Goal: Task Accomplishment & Management: Manage account settings

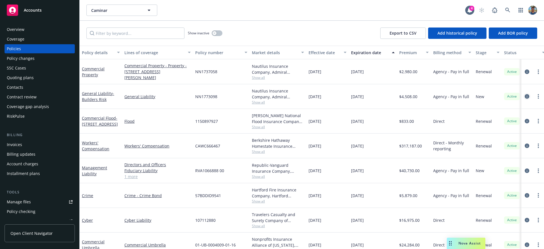
click at [525, 96] on icon "circleInformation" at bounding box center [527, 96] width 5 height 5
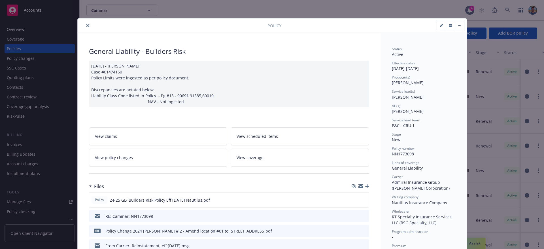
click at [438, 27] on button "button" at bounding box center [441, 25] width 9 height 9
select select "NEW"
select select "12"
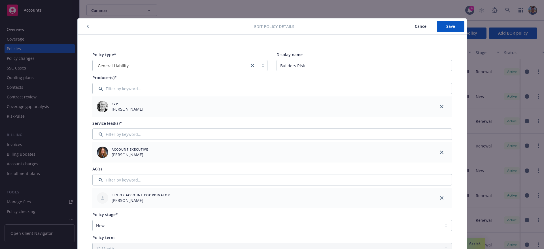
click at [87, 27] on icon "button" at bounding box center [88, 26] width 2 height 3
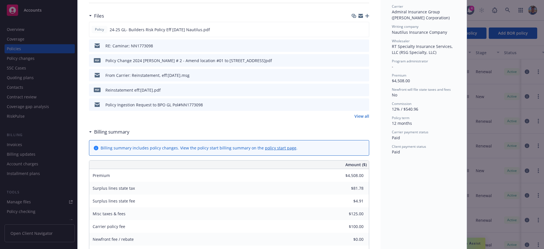
scroll to position [171, 0]
